Goal: Find specific page/section: Find specific page/section

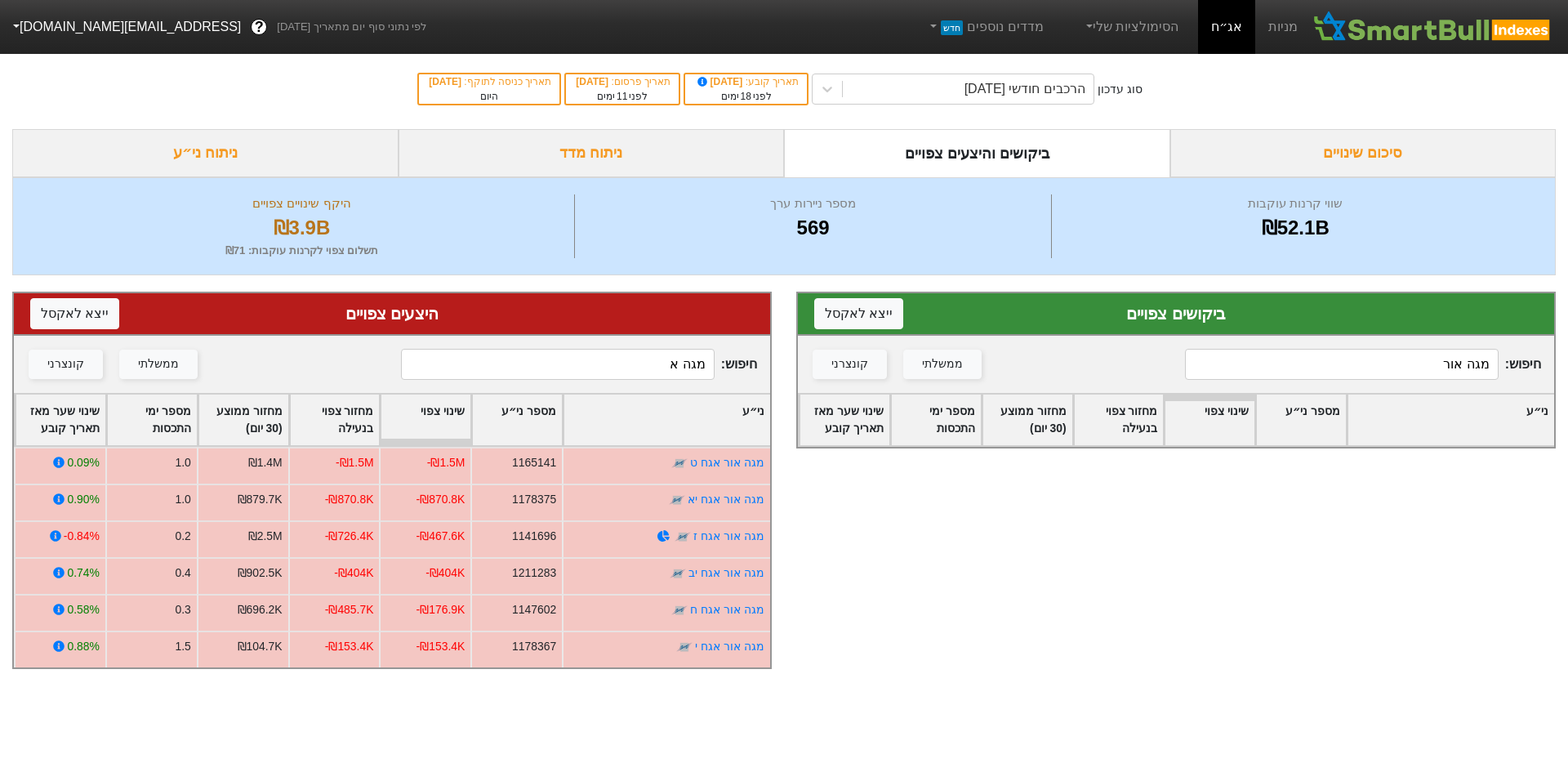
click at [1365, 370] on input "מגה אור" at bounding box center [1342, 365] width 314 height 31
click at [1365, 368] on input "מגה אור" at bounding box center [1342, 365] width 314 height 31
type input "דלק"
click at [687, 358] on input "מגה א" at bounding box center [558, 365] width 314 height 31
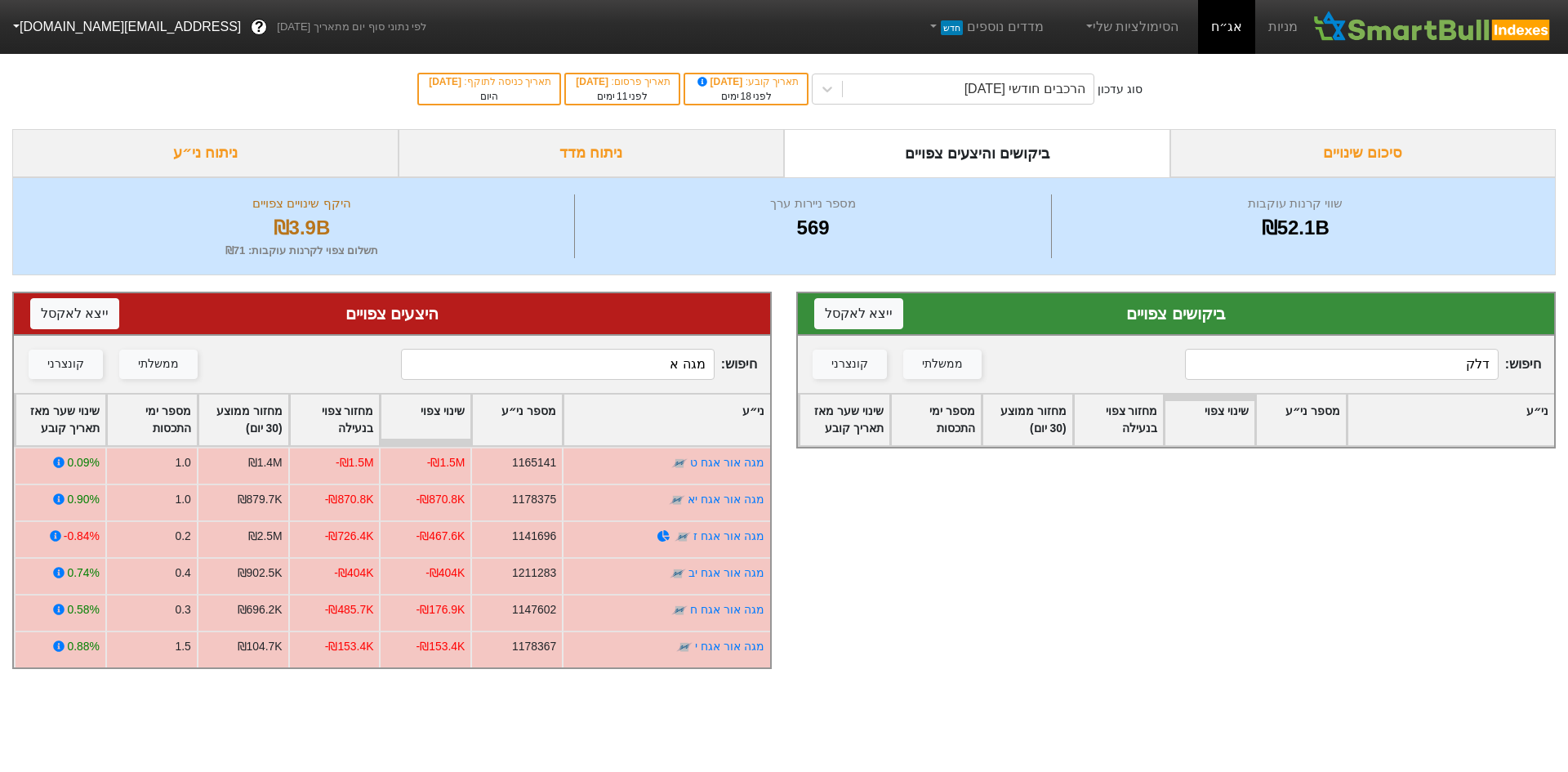
click at [687, 358] on input "מגה א" at bounding box center [558, 365] width 314 height 31
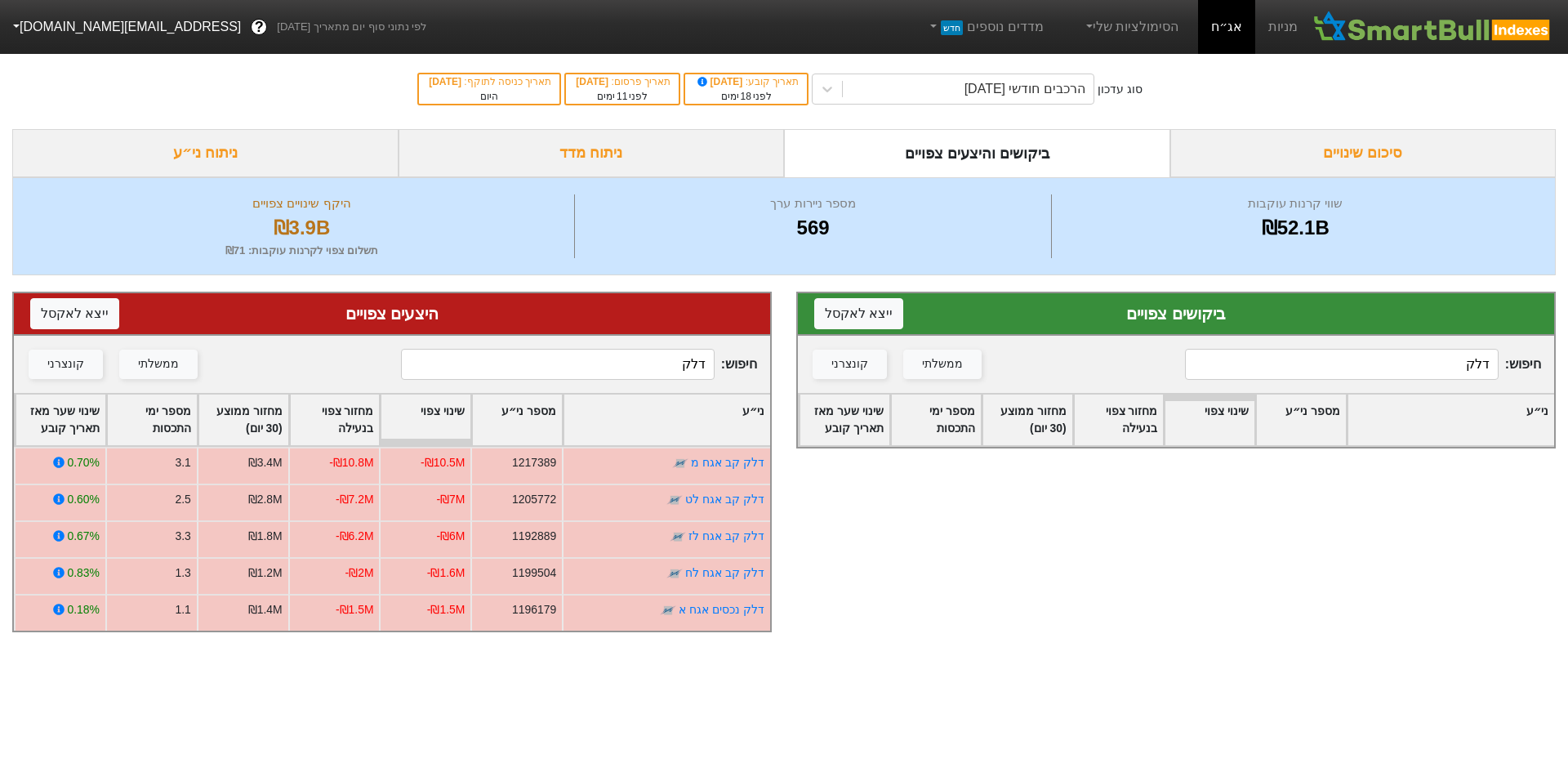
click at [619, 360] on input "דלק" at bounding box center [558, 365] width 314 height 31
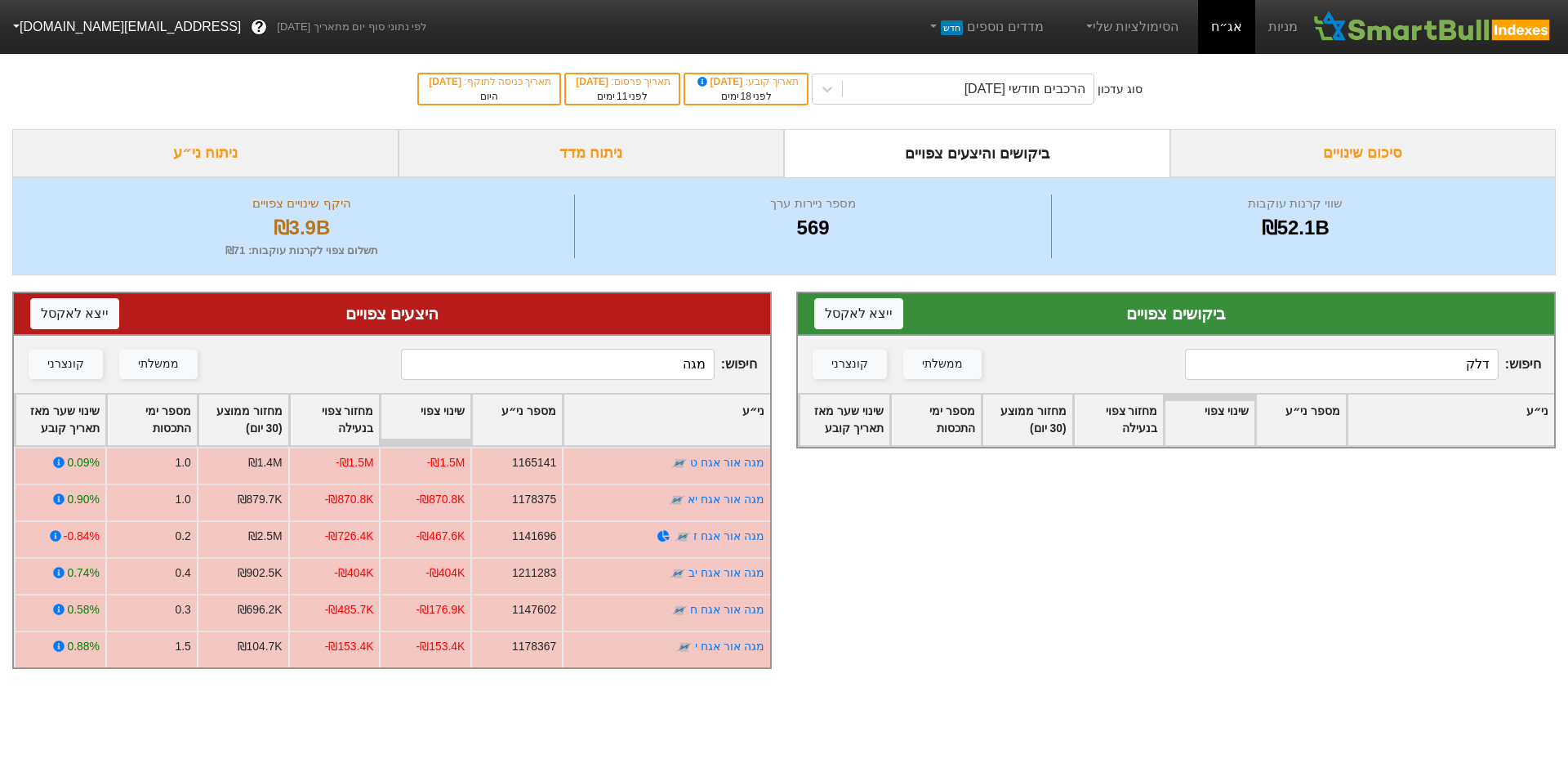
click at [605, 350] on input "מגה" at bounding box center [558, 365] width 314 height 31
click at [603, 358] on input "מגה" at bounding box center [558, 365] width 314 height 31
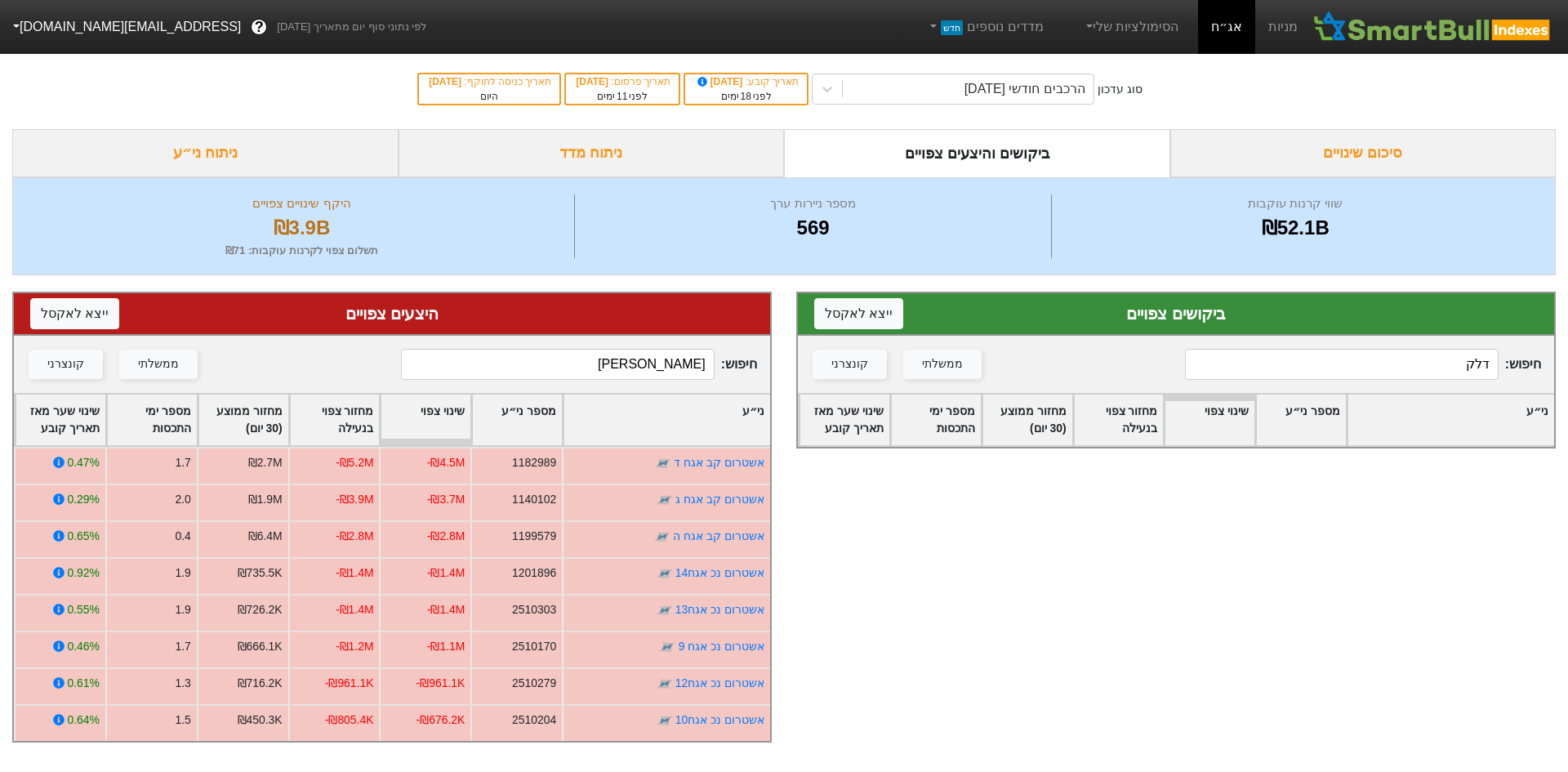
click at [672, 369] on input "[PERSON_NAME]" at bounding box center [558, 365] width 314 height 31
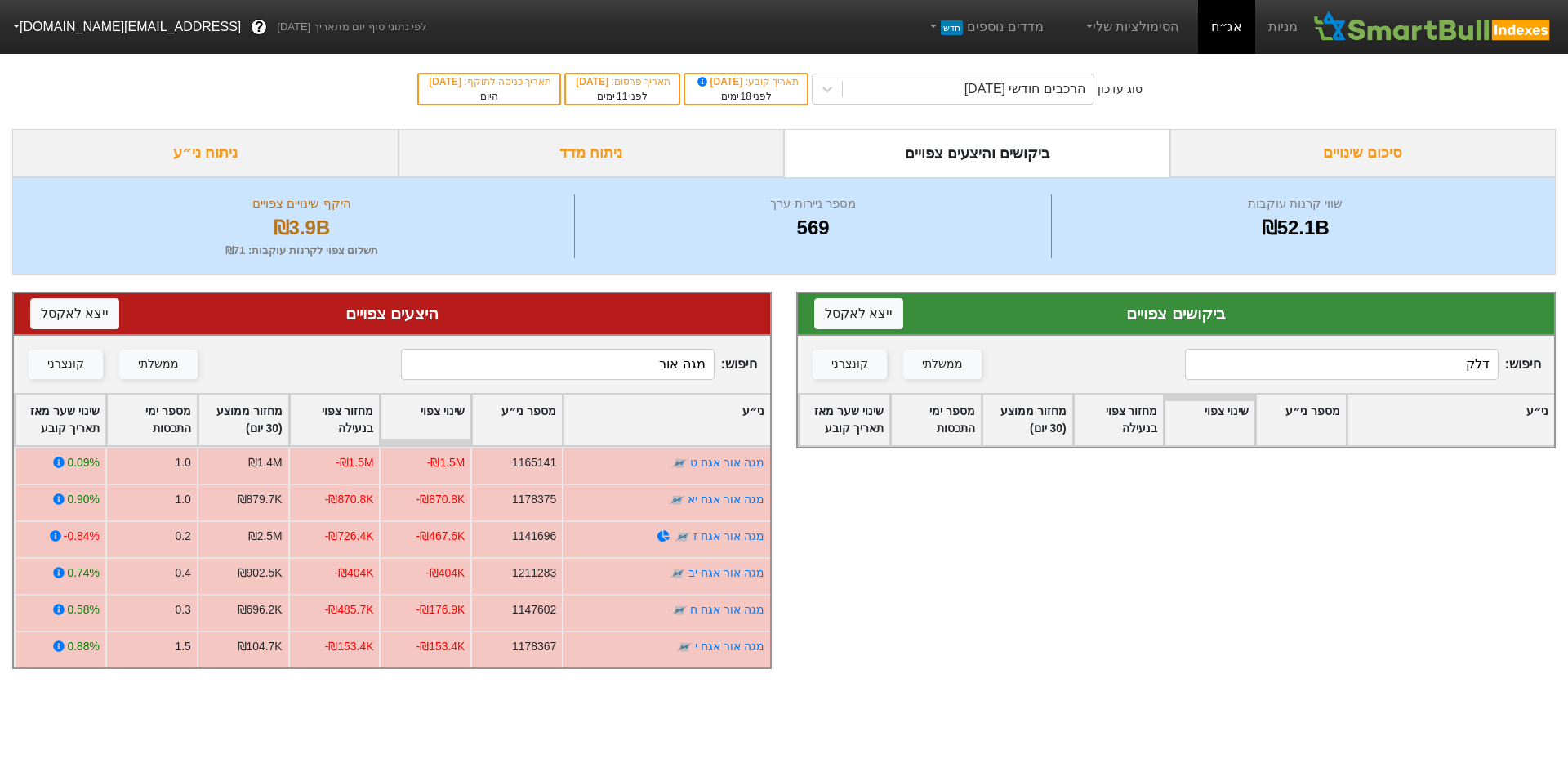
click at [555, 354] on input "מגה אור" at bounding box center [558, 365] width 314 height 31
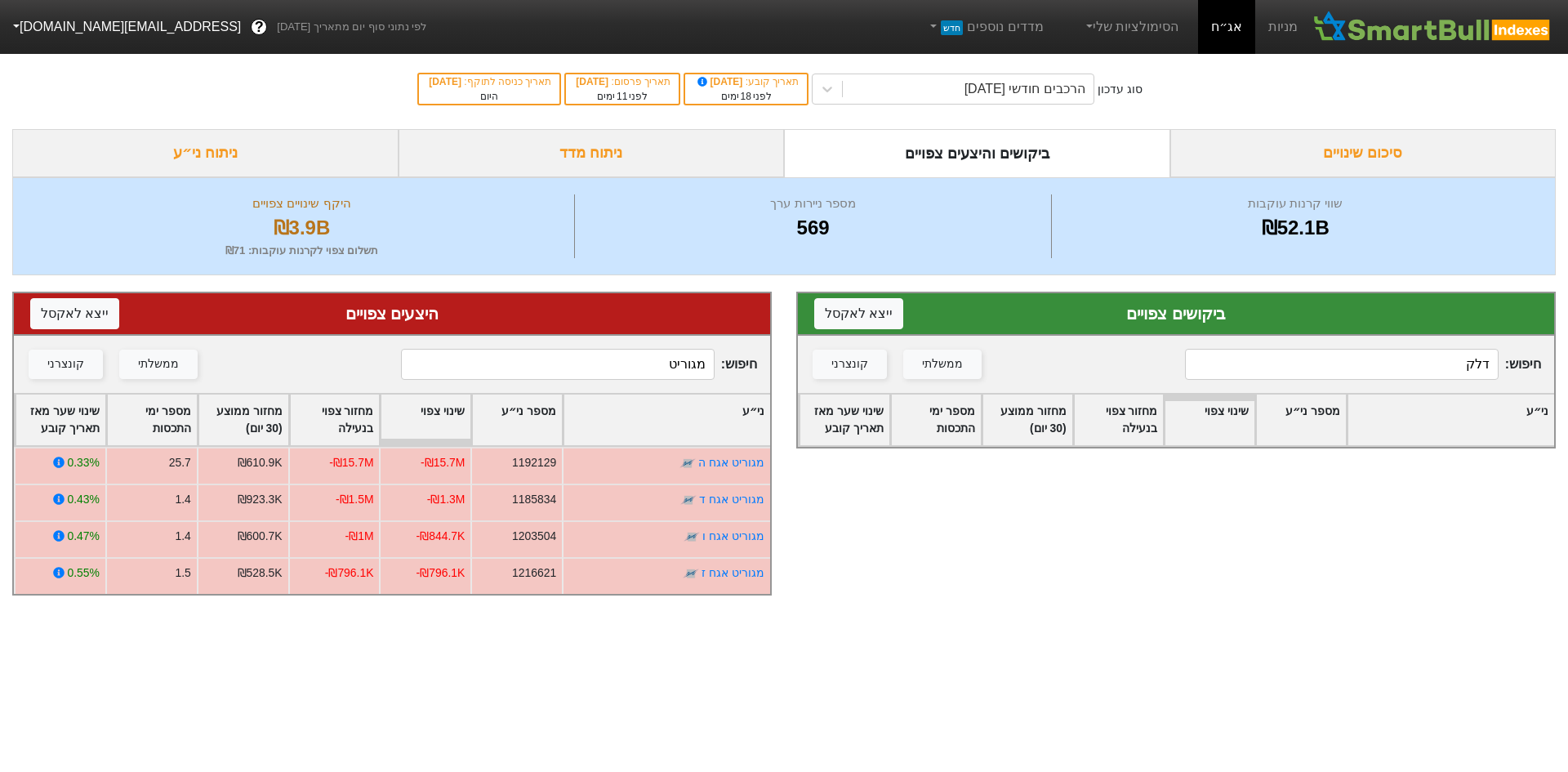
type input "מגוריט"
click at [1388, 356] on input "דלק" at bounding box center [1342, 365] width 314 height 31
click at [1389, 356] on input "דלק" at bounding box center [1342, 365] width 314 height 31
type input "נ"
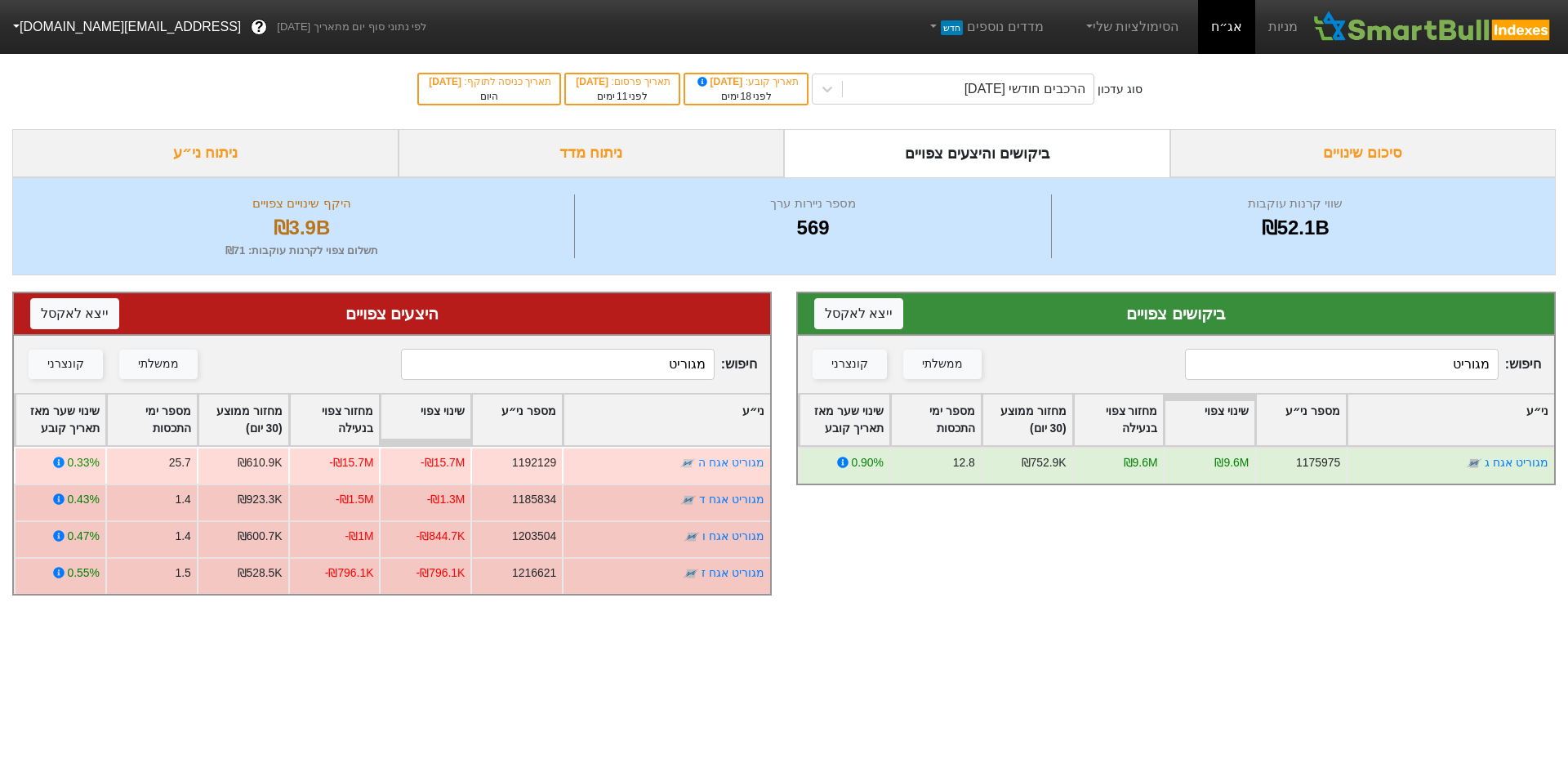
type input "מגוריט"
